Goal: Task Accomplishment & Management: Use online tool/utility

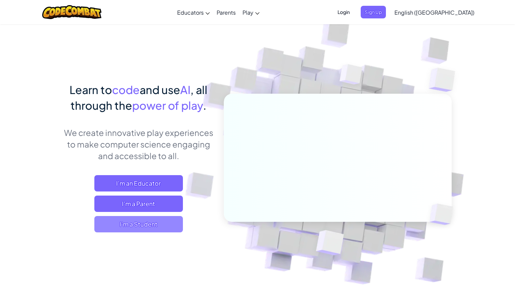
click at [156, 222] on span "I'm a Student" at bounding box center [138, 224] width 89 height 16
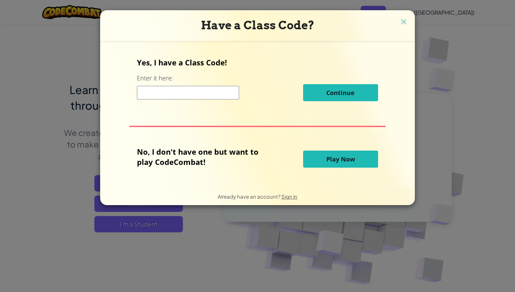
click at [323, 165] on button "Play Now" at bounding box center [340, 159] width 75 height 17
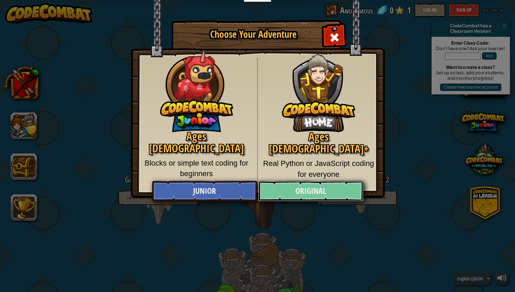
click at [294, 188] on link "Original" at bounding box center [310, 191] width 105 height 20
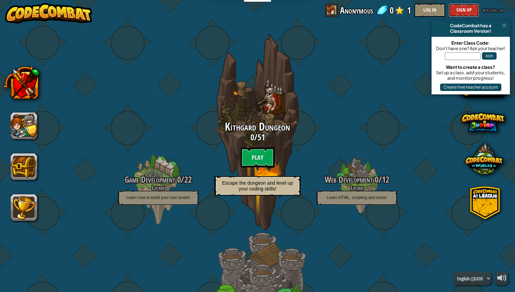
click at [460, 11] on button "Sign Up" at bounding box center [464, 10] width 31 height 14
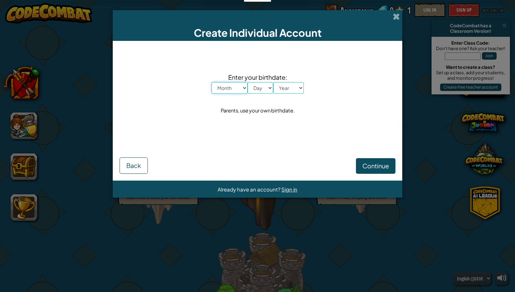
click at [232, 90] on select "Month January February March April May June July August September October Novem…" at bounding box center [230, 88] width 36 height 12
select select "2"
click at [212, 82] on select "Month January February March April May June July August September October Novem…" at bounding box center [230, 88] width 36 height 12
click at [257, 89] on select "Day 1 2 3 4 5 6 7 8 9 10 11 12 13 14 15 16 17 18 19 20 21 22 23 24 25 26 27 28 …" at bounding box center [261, 88] width 26 height 12
select select "4"
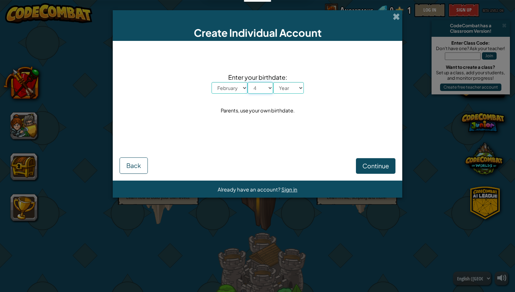
click at [248, 82] on select "Day 1 2 3 4 5 6 7 8 9 10 11 12 13 14 15 16 17 18 19 20 21 22 23 24 25 26 27 28 …" at bounding box center [261, 88] width 26 height 12
click at [284, 89] on select "Year [DATE] 2024 2023 2022 2021 2020 2019 2018 2017 2016 2015 2014 2013 2012 20…" at bounding box center [288, 88] width 31 height 12
click at [273, 82] on select "Year [DATE] 2024 2023 2022 2021 2020 2019 2018 2017 2016 2015 2014 2013 2012 20…" at bounding box center [288, 88] width 31 height 12
click at [294, 84] on select "Year [DATE] 2024 2023 2022 2021 2020 2019 2018 2017 2016 2015 2014 2013 2012 20…" at bounding box center [288, 88] width 31 height 12
select select "1997"
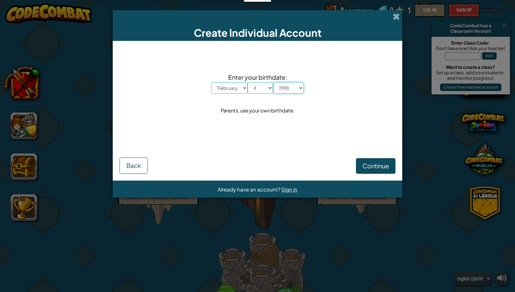
click at [273, 82] on select "Year [DATE] 2024 2023 2022 2021 2020 2019 2018 2017 2016 2015 2014 2013 2012 20…" at bounding box center [288, 88] width 31 height 12
click at [365, 164] on span "Continue" at bounding box center [376, 166] width 27 height 8
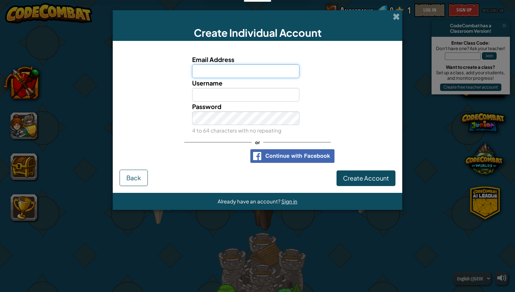
click at [260, 67] on input "Email Address" at bounding box center [246, 71] width 108 height 14
type input "[EMAIL_ADDRESS][DOMAIN_NAME]"
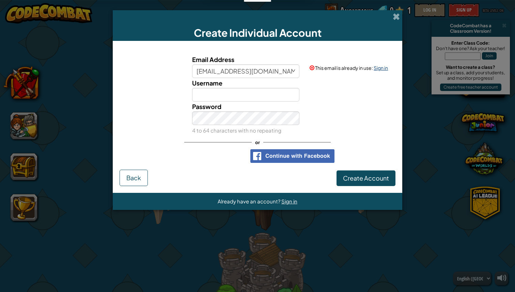
click at [381, 71] on link "Sign in" at bounding box center [381, 68] width 14 height 6
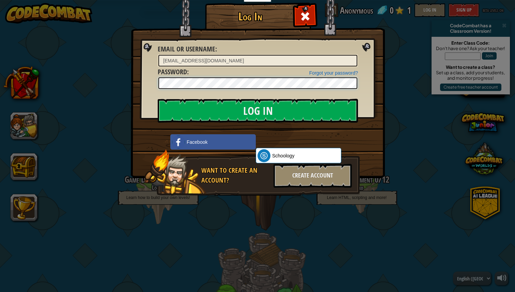
click at [158, 99] on input "Log In" at bounding box center [258, 111] width 200 height 24
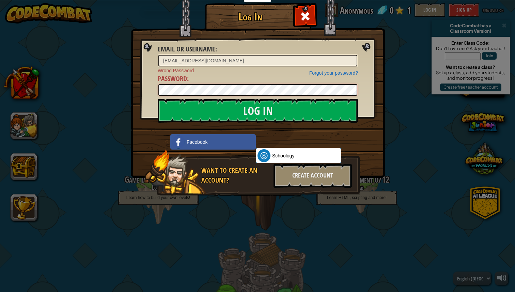
click at [158, 99] on input "Log In" at bounding box center [258, 111] width 200 height 24
click at [305, 14] on span at bounding box center [305, 16] width 11 height 11
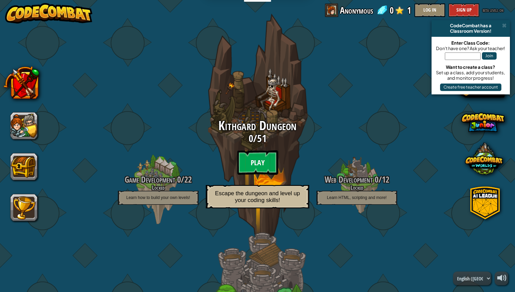
click at [253, 155] on btn "Play" at bounding box center [257, 162] width 41 height 25
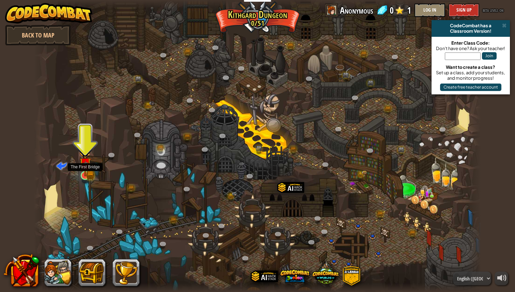
click at [91, 173] on img at bounding box center [91, 175] width 8 height 9
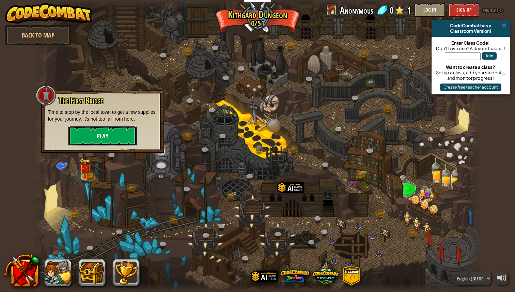
click at [117, 139] on button "Play" at bounding box center [103, 136] width 68 height 20
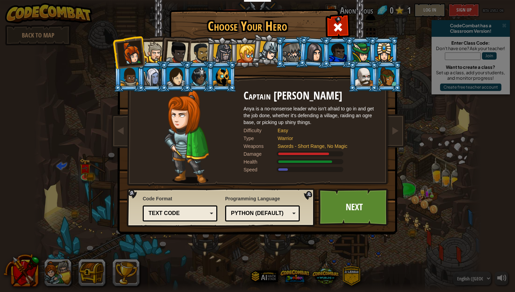
click at [156, 46] on div at bounding box center [154, 52] width 21 height 21
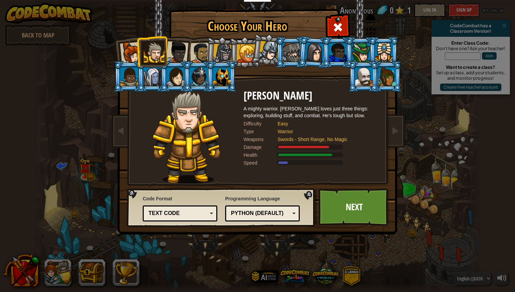
click at [169, 47] on div at bounding box center [177, 52] width 22 height 22
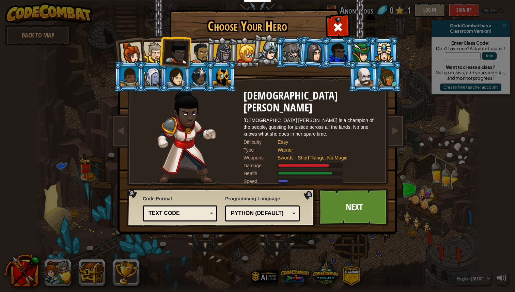
click at [198, 50] on div at bounding box center [200, 53] width 21 height 21
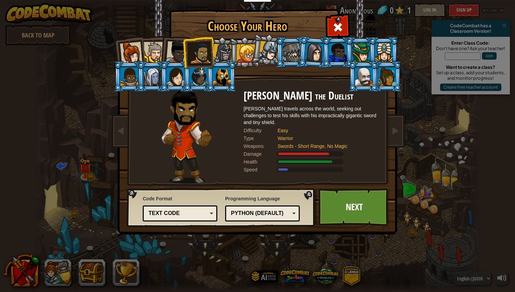
click at [220, 52] on div at bounding box center [222, 53] width 19 height 19
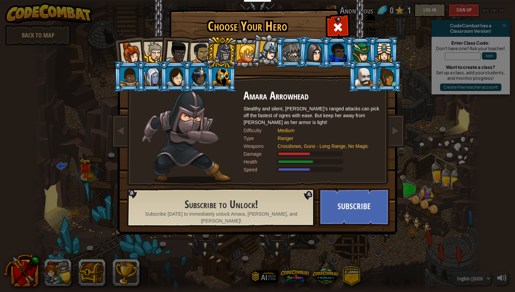
click at [241, 52] on div at bounding box center [246, 53] width 18 height 18
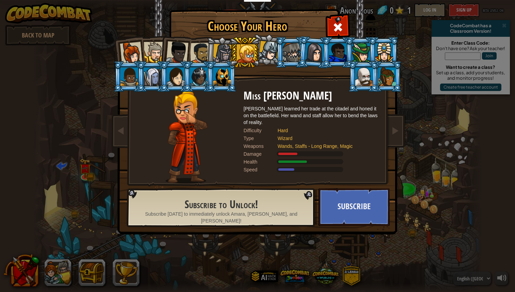
click at [295, 52] on div at bounding box center [292, 52] width 18 height 18
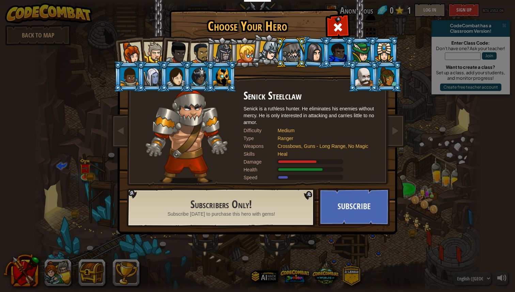
click at [310, 54] on div at bounding box center [314, 52] width 19 height 19
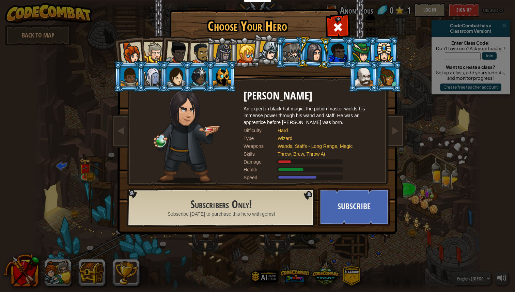
click at [354, 80] on li at bounding box center [363, 76] width 31 height 31
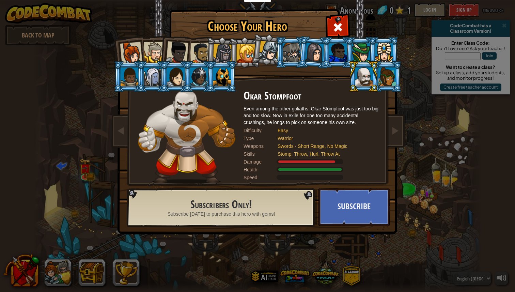
click at [385, 77] on div at bounding box center [388, 76] width 18 height 18
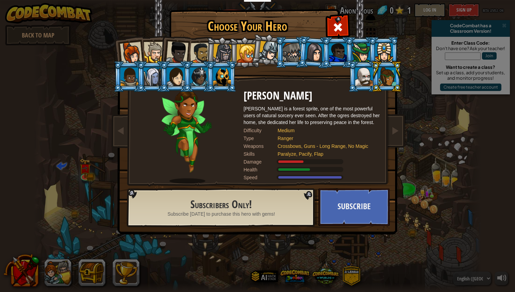
click at [385, 62] on li at bounding box center [387, 76] width 31 height 31
click at [380, 52] on div at bounding box center [385, 52] width 18 height 18
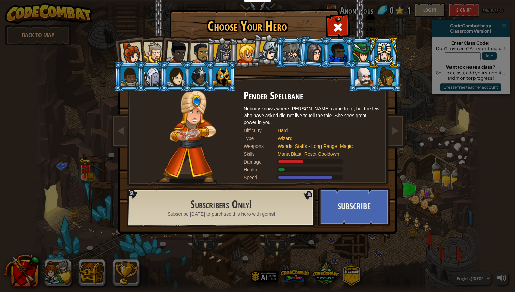
click at [147, 49] on div at bounding box center [154, 52] width 21 height 21
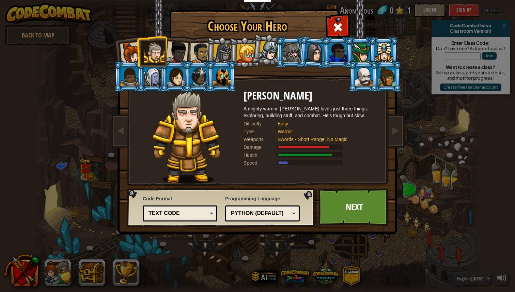
click at [133, 49] on div at bounding box center [131, 53] width 22 height 22
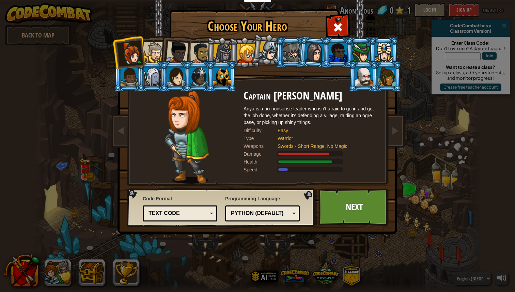
click at [175, 48] on div at bounding box center [177, 52] width 22 height 22
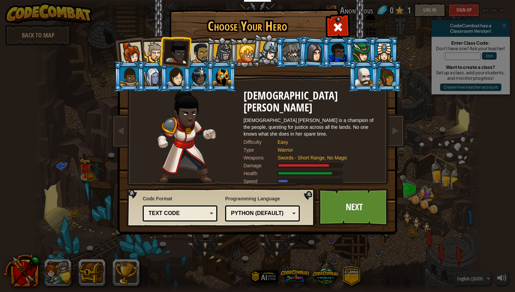
click at [199, 50] on div at bounding box center [200, 53] width 21 height 21
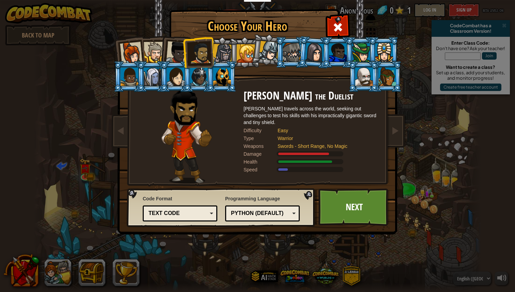
click at [159, 52] on div at bounding box center [154, 52] width 21 height 21
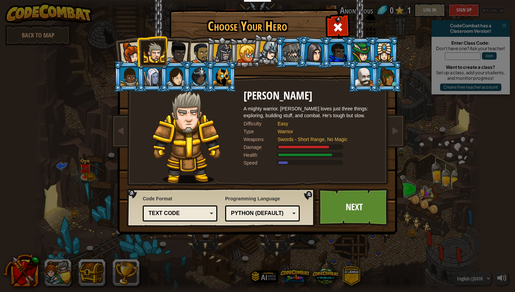
click at [132, 52] on div at bounding box center [131, 53] width 22 height 22
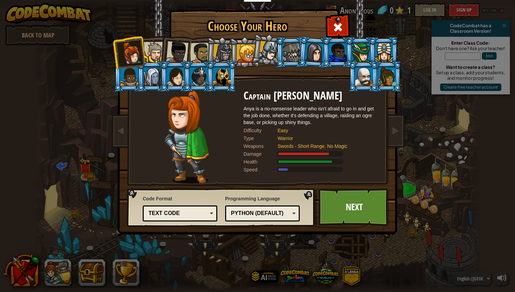
click at [176, 53] on div at bounding box center [177, 52] width 22 height 22
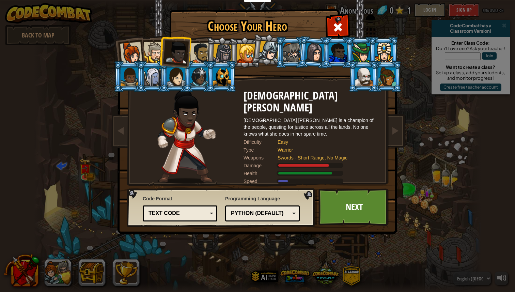
click at [251, 57] on div at bounding box center [246, 53] width 18 height 18
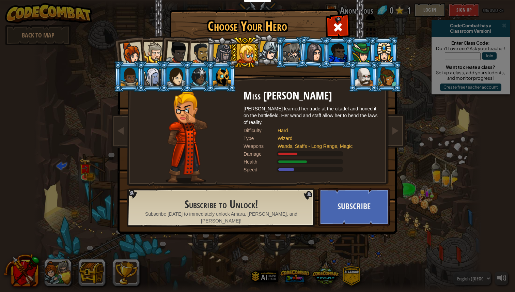
click at [223, 54] on div at bounding box center [222, 53] width 19 height 19
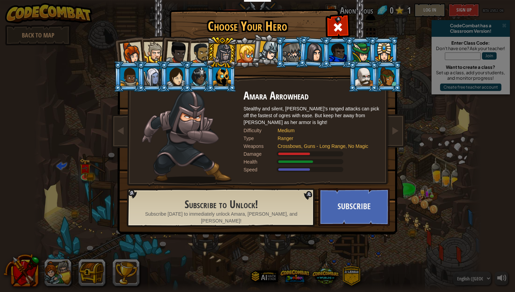
click at [199, 55] on div at bounding box center [200, 53] width 21 height 21
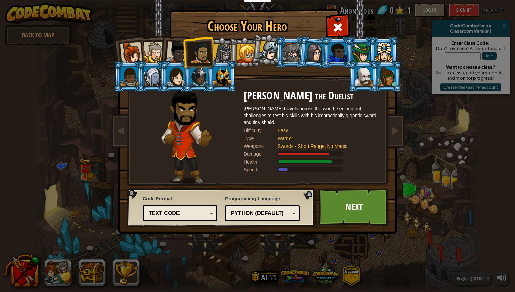
click at [177, 52] on div at bounding box center [177, 52] width 22 height 22
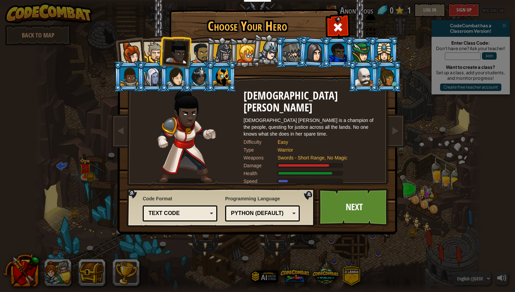
click at [156, 51] on div at bounding box center [154, 52] width 21 height 21
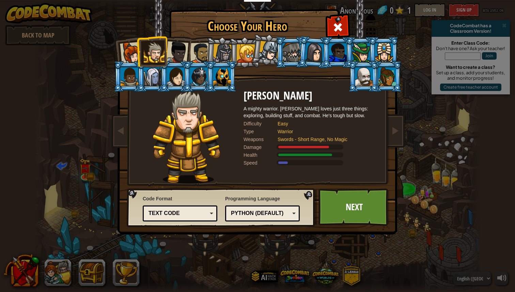
click at [251, 211] on div "Python (Default)" at bounding box center [260, 214] width 59 height 8
click at [200, 219] on div "Text code Blocks and code Blocks Blocks (Icons) Text code" at bounding box center [180, 214] width 75 height 16
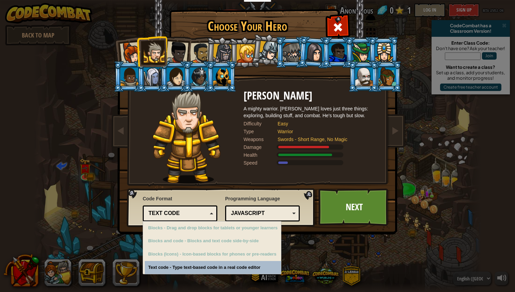
click at [200, 219] on div "Text code Blocks and code Blocks Blocks (Icons) Text code" at bounding box center [180, 214] width 75 height 16
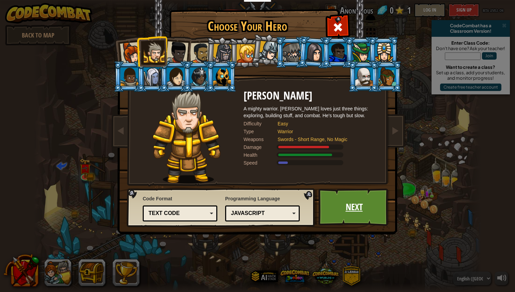
click at [352, 213] on link "Next" at bounding box center [354, 206] width 71 height 37
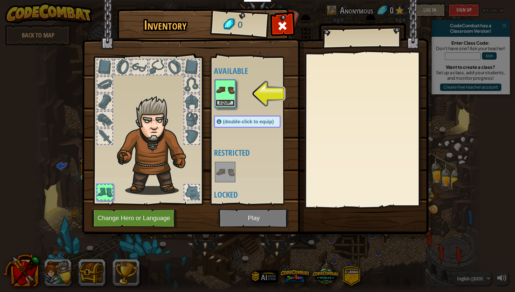
click at [230, 102] on button "Equip" at bounding box center [225, 103] width 19 height 7
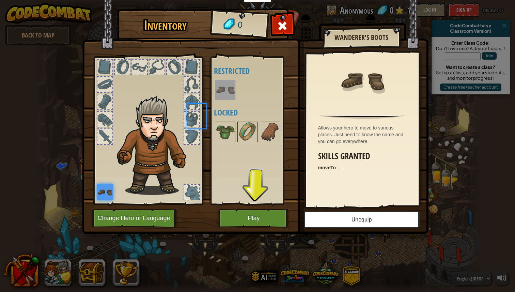
click at [230, 102] on div "Available Equip (double-click to equip) Restricted Locked" at bounding box center [254, 131] width 80 height 142
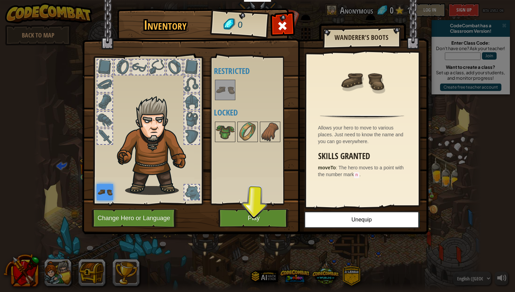
click at [243, 208] on img at bounding box center [255, 110] width 347 height 247
click at [250, 220] on button "Play" at bounding box center [253, 218] width 71 height 19
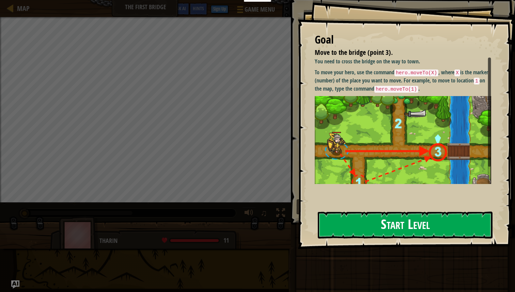
click at [366, 221] on button "Start Level" at bounding box center [405, 225] width 175 height 27
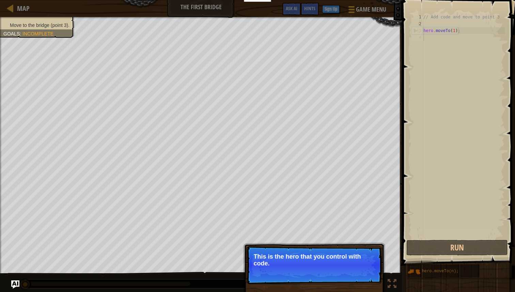
click at [323, 255] on p "This is the hero that you control with code." at bounding box center [314, 260] width 121 height 14
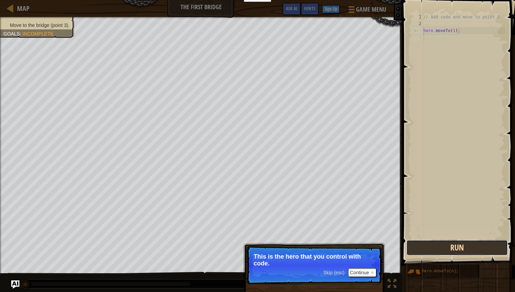
click at [427, 248] on button "Run" at bounding box center [458, 248] width 102 height 16
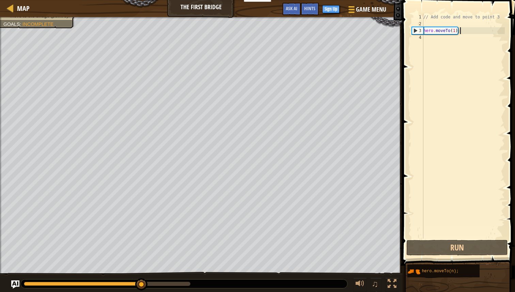
click at [462, 33] on div "// Add code and move to point 3 hero . moveTo ( 1 ) ;" at bounding box center [463, 133] width 83 height 239
type textarea "hero.moveTo(1);"
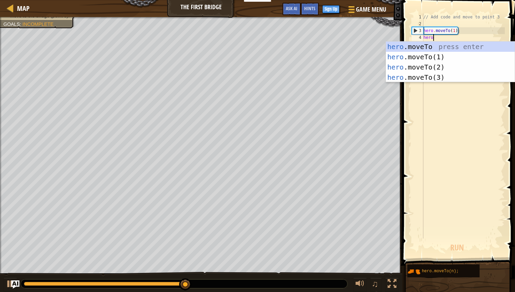
scroll to position [3, 0]
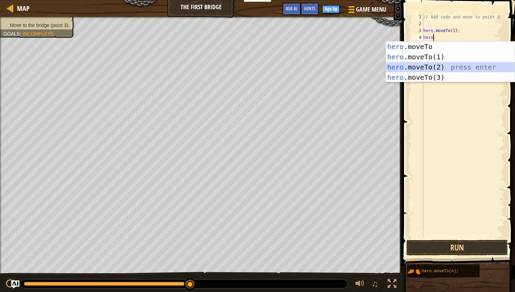
type textarea "hero.moveTo(3);"
